Goal: Task Accomplishment & Management: Complete application form

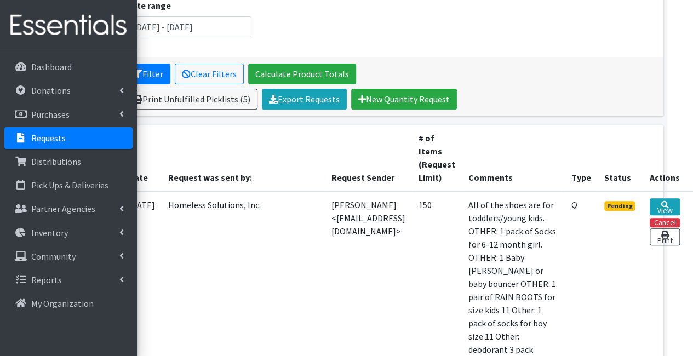
scroll to position [156, 93]
click at [669, 204] on link "View" at bounding box center [665, 206] width 30 height 17
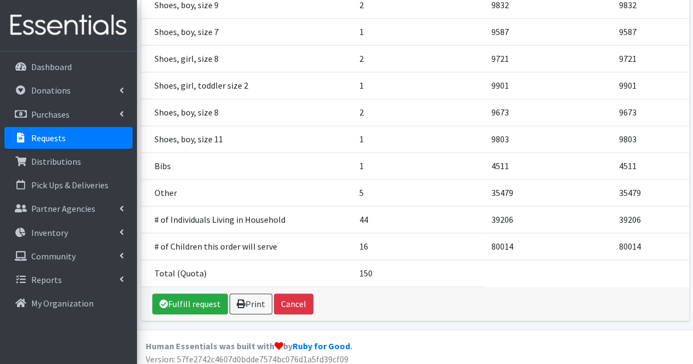
scroll to position [716, 0]
click at [199, 299] on link "Fulfill request" at bounding box center [190, 303] width 76 height 21
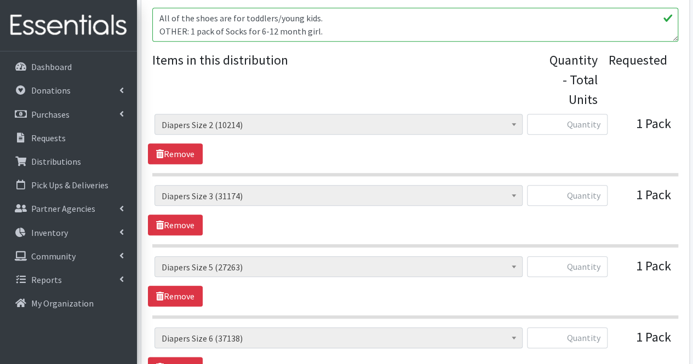
scroll to position [437, 0]
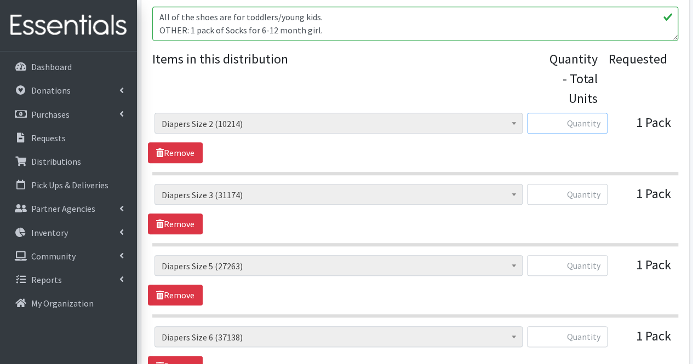
click at [576, 125] on input "text" at bounding box center [567, 123] width 81 height 21
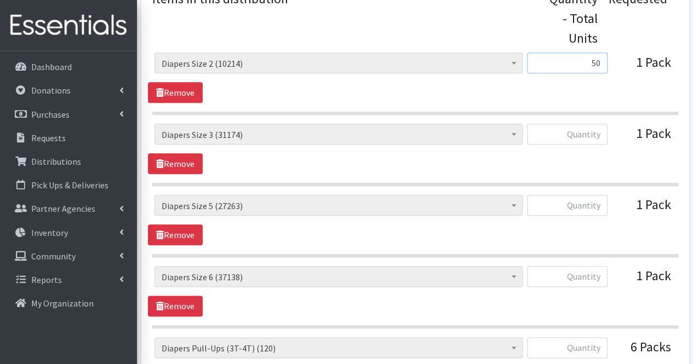
scroll to position [497, 0]
type input "50"
click at [592, 134] on input "text" at bounding box center [567, 133] width 81 height 21
type input "68"
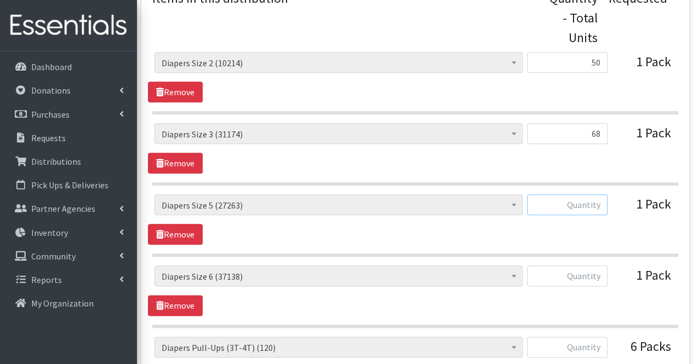
click at [590, 209] on input "text" at bounding box center [567, 204] width 81 height 21
type input "50"
click at [595, 272] on input "text" at bounding box center [567, 276] width 81 height 21
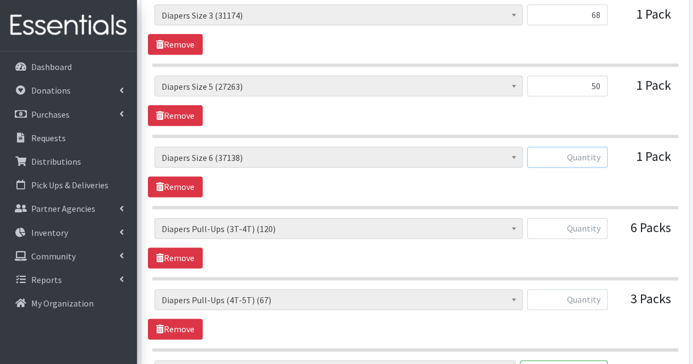
scroll to position [617, 0]
type input "50"
click at [586, 228] on input "text" at bounding box center [567, 227] width 81 height 21
type input "5"
type input "75"
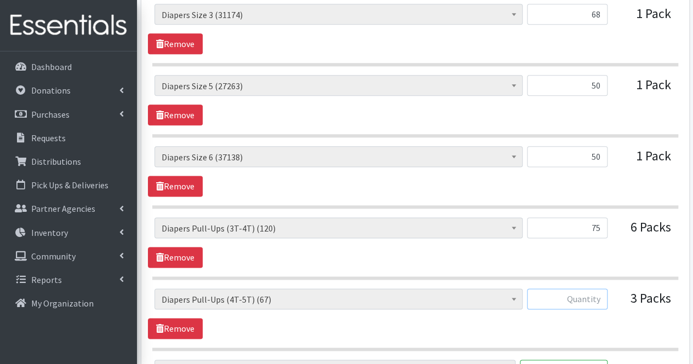
click at [583, 290] on input "text" at bounding box center [567, 299] width 81 height 21
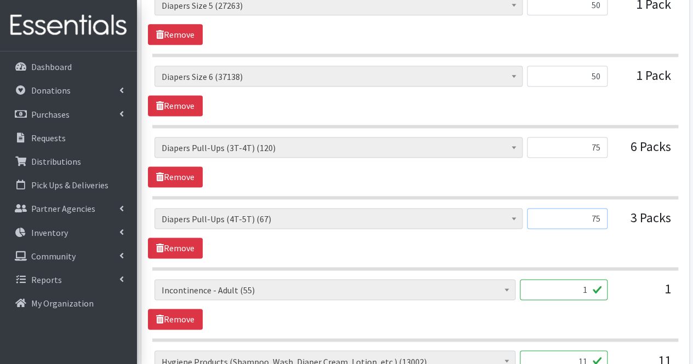
scroll to position [698, 0]
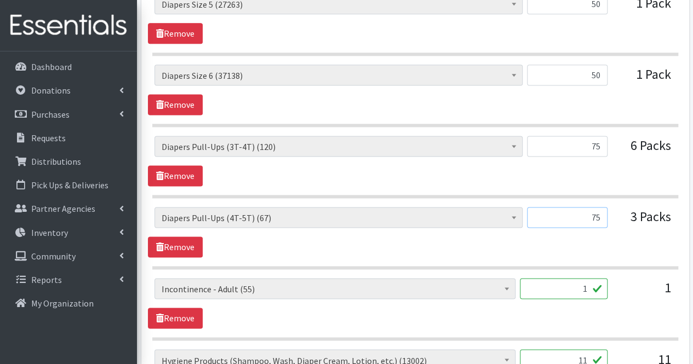
type input "75"
click at [583, 288] on input "1" at bounding box center [564, 288] width 88 height 21
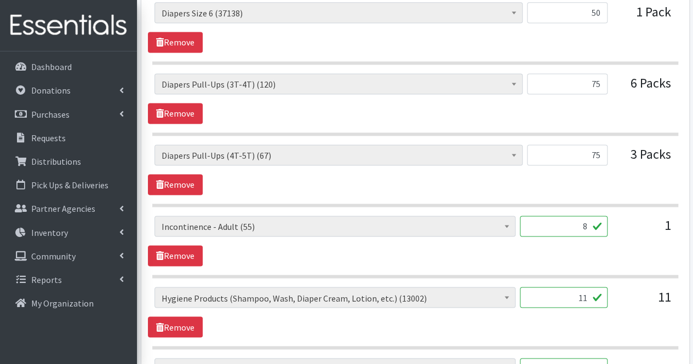
scroll to position [783, 0]
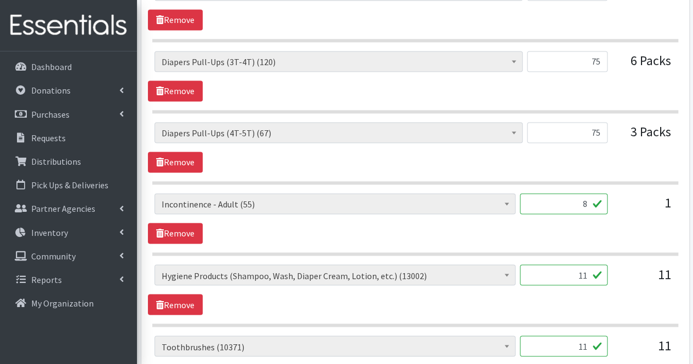
type input "8"
click at [548, 272] on input "11" at bounding box center [564, 275] width 88 height 21
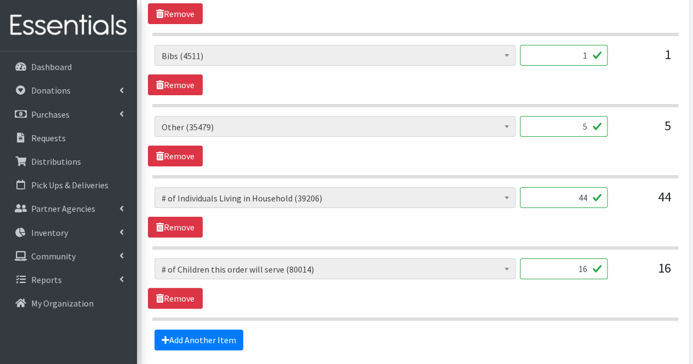
scroll to position [2154, 0]
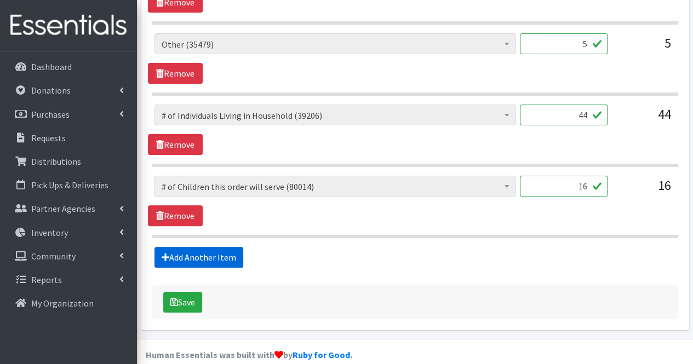
click at [174, 250] on link "Add Another Item" at bounding box center [198, 257] width 89 height 21
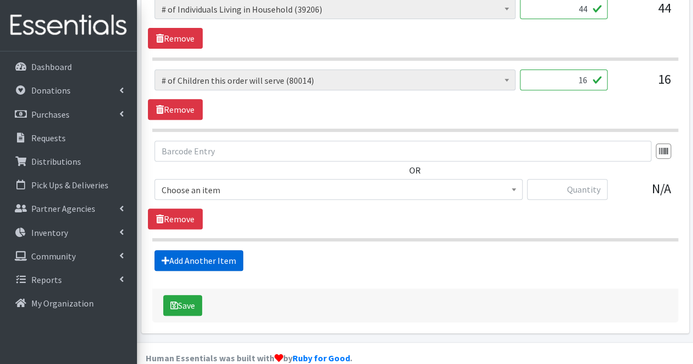
scroll to position [2263, 0]
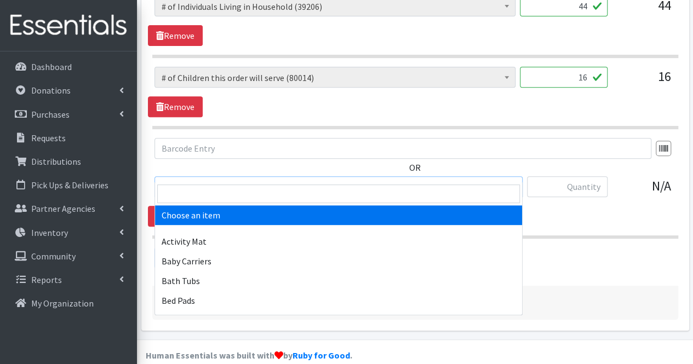
click at [222, 180] on span "Choose an item" at bounding box center [339, 187] width 354 height 15
click at [222, 188] on input "search" at bounding box center [338, 194] width 363 height 19
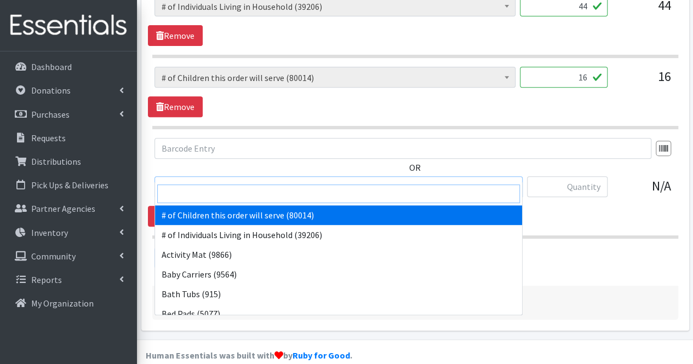
drag, startPoint x: 222, startPoint y: 188, endPoint x: 231, endPoint y: 208, distance: 21.6
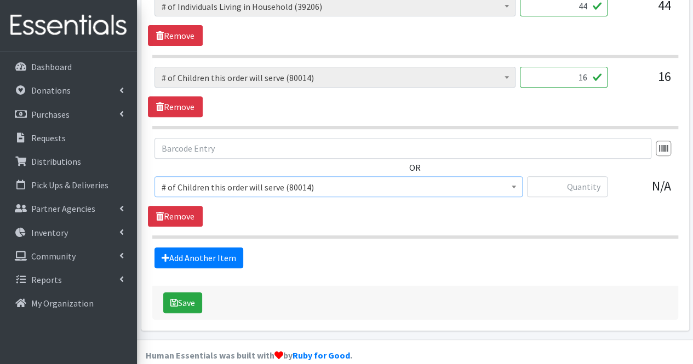
click at [265, 180] on span "# of Children this order will serve (80014)" at bounding box center [339, 187] width 354 height 15
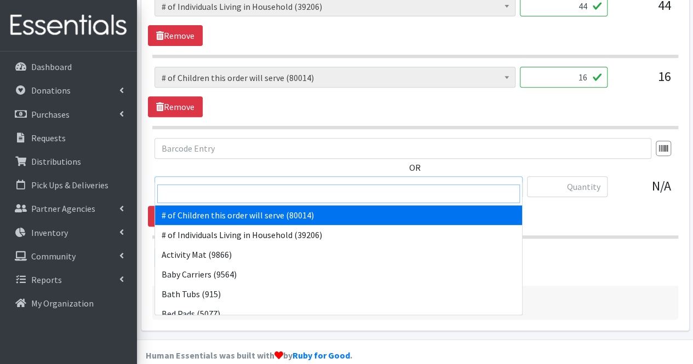
click at [264, 192] on input "search" at bounding box center [338, 194] width 363 height 19
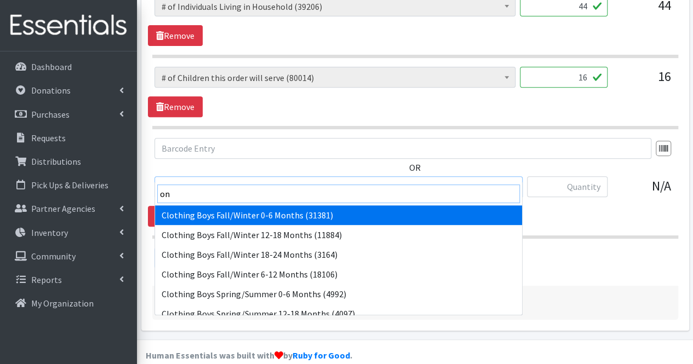
type input "o"
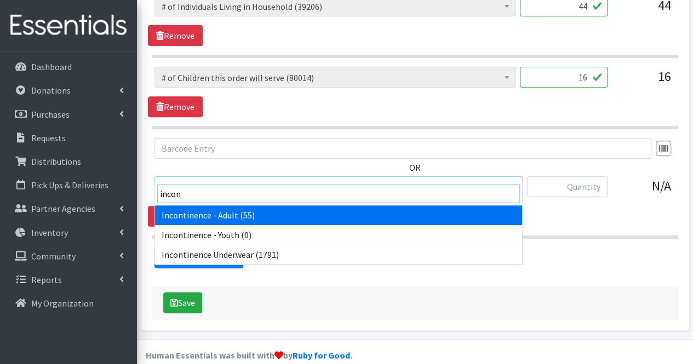
type input "incon"
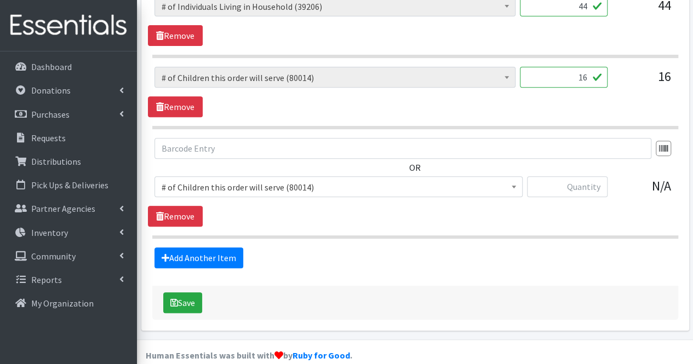
click at [601, 248] on div "Add Another Item" at bounding box center [415, 258] width 534 height 21
click at [192, 206] on link "Remove" at bounding box center [175, 216] width 55 height 21
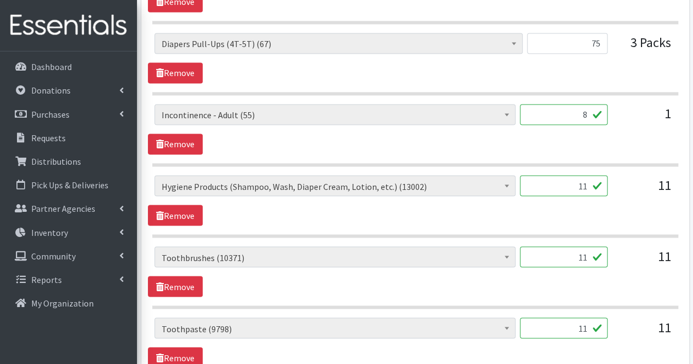
scroll to position [875, 0]
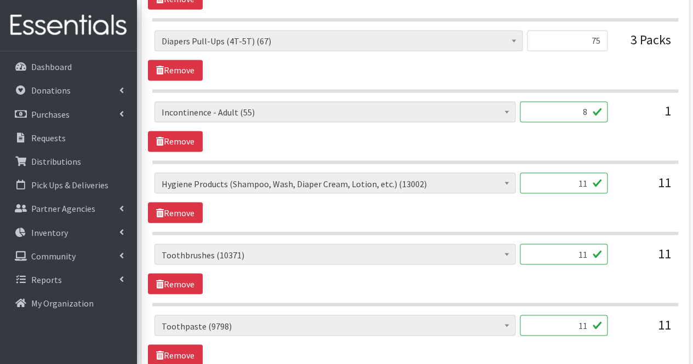
click at [591, 107] on input "8" at bounding box center [564, 111] width 88 height 21
type input "20"
click at [571, 182] on input "11" at bounding box center [564, 183] width 88 height 21
type input "120"
click at [567, 250] on input "11" at bounding box center [564, 254] width 88 height 21
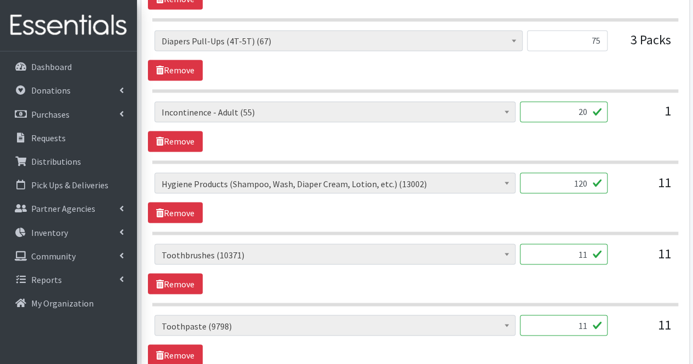
type input "1"
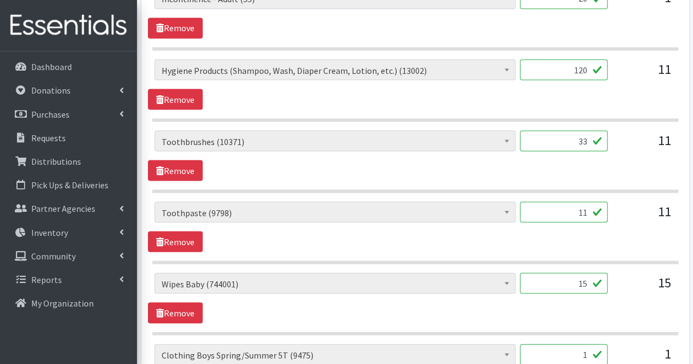
scroll to position [990, 0]
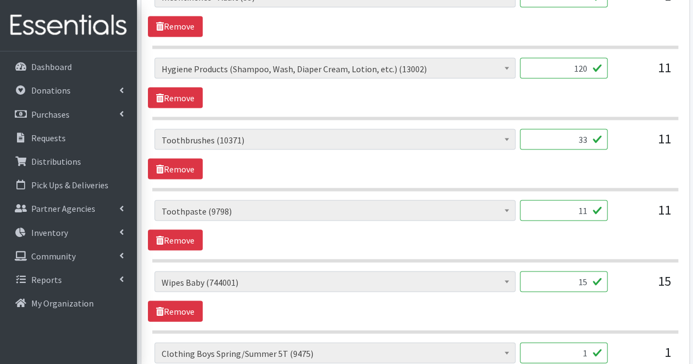
type input "33"
click at [587, 210] on input "11" at bounding box center [564, 210] width 88 height 21
type input "1"
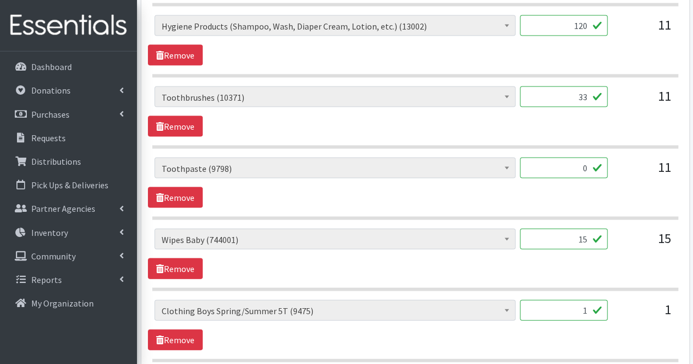
scroll to position [1035, 0]
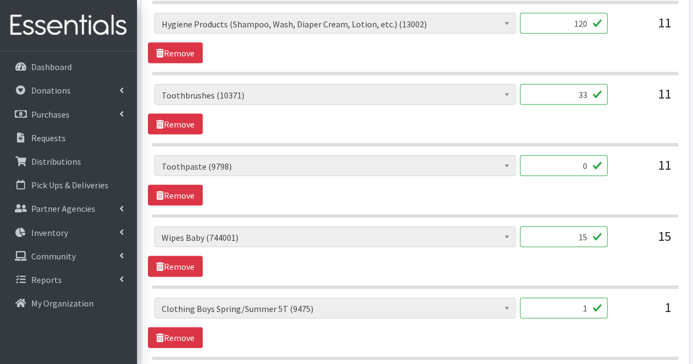
type input "0"
click at [562, 236] on input "15" at bounding box center [564, 236] width 88 height 21
type input "1"
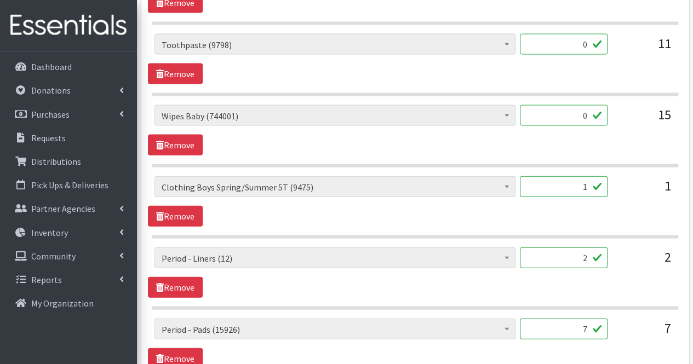
scroll to position [1159, 0]
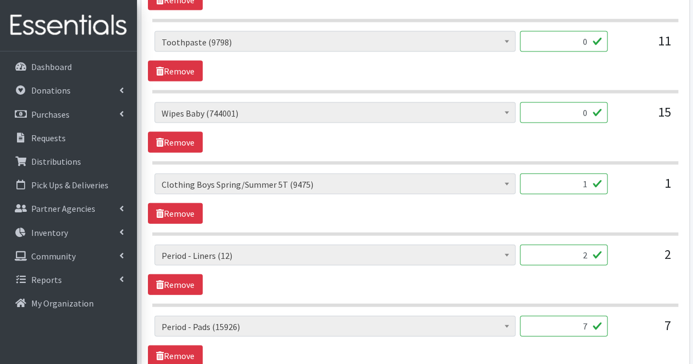
type input "0"
click at [567, 179] on input "1" at bounding box center [564, 184] width 88 height 21
type input "30"
click at [585, 245] on input "2" at bounding box center [564, 255] width 88 height 21
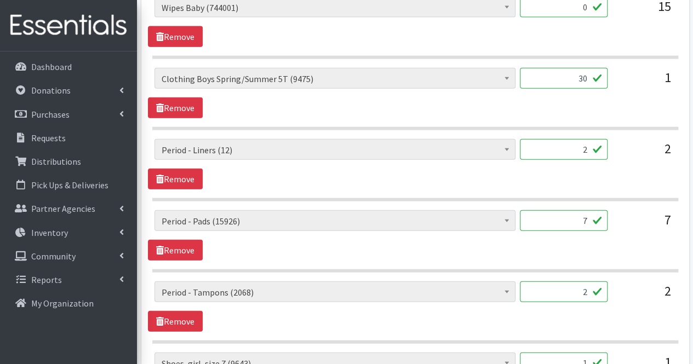
scroll to position [1265, 0]
type input "144"
click at [570, 221] on input "7" at bounding box center [564, 220] width 88 height 21
type input "175"
click at [564, 281] on input "2" at bounding box center [564, 291] width 88 height 21
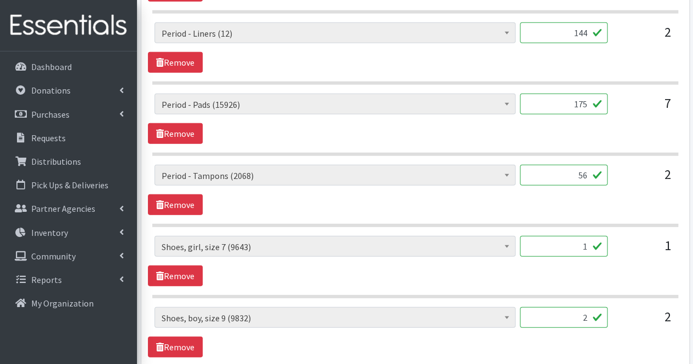
scroll to position [1382, 0]
type input "56"
click at [573, 244] on input "1" at bounding box center [564, 246] width 88 height 21
